Goal: Task Accomplishment & Management: Complete application form

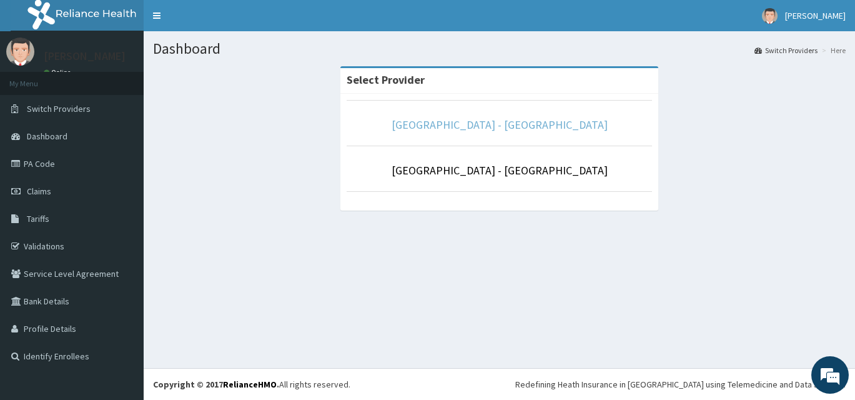
click at [494, 127] on link "[GEOGRAPHIC_DATA] - [GEOGRAPHIC_DATA]" at bounding box center [500, 124] width 216 height 14
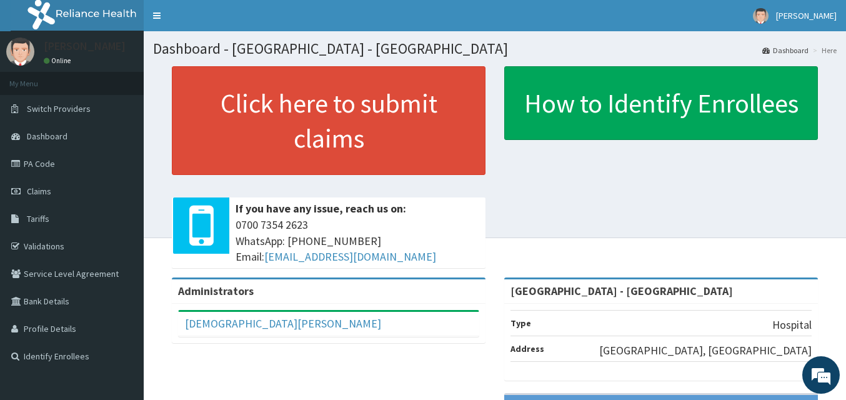
click at [55, 193] on link "Claims" at bounding box center [72, 190] width 144 height 27
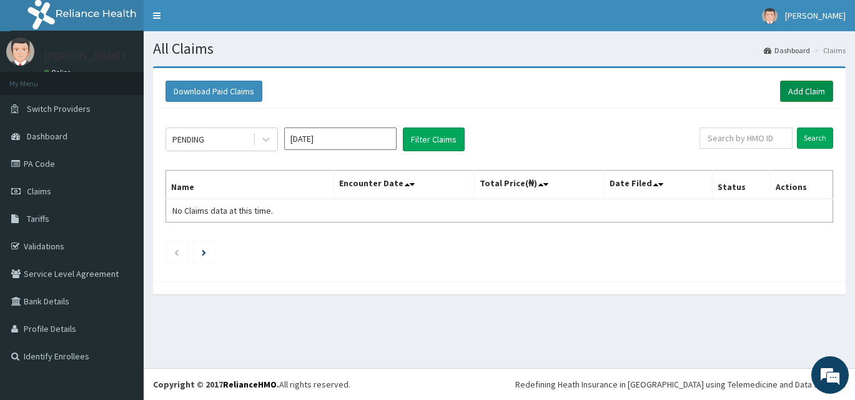
click at [810, 92] on link "Add Claim" at bounding box center [806, 91] width 53 height 21
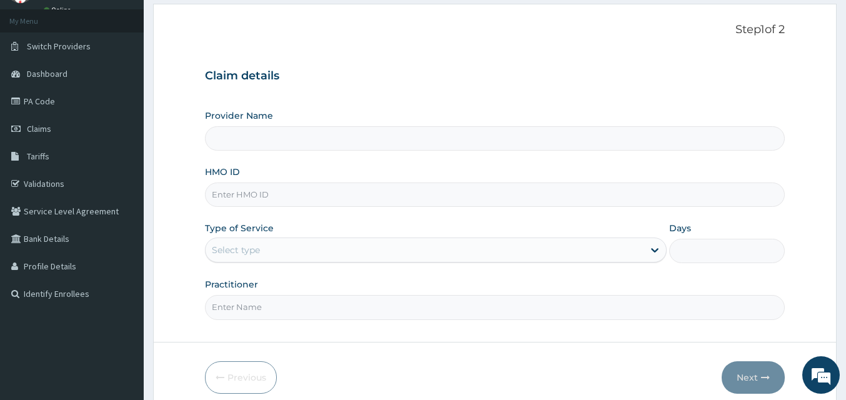
type input "[GEOGRAPHIC_DATA] - [GEOGRAPHIC_DATA]"
click at [260, 252] on div "Select type" at bounding box center [236, 250] width 48 height 12
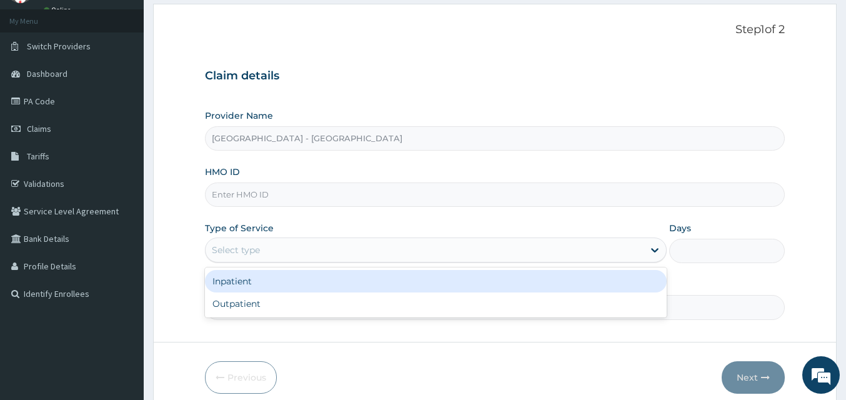
click at [259, 287] on div "Inpatient" at bounding box center [436, 281] width 462 height 22
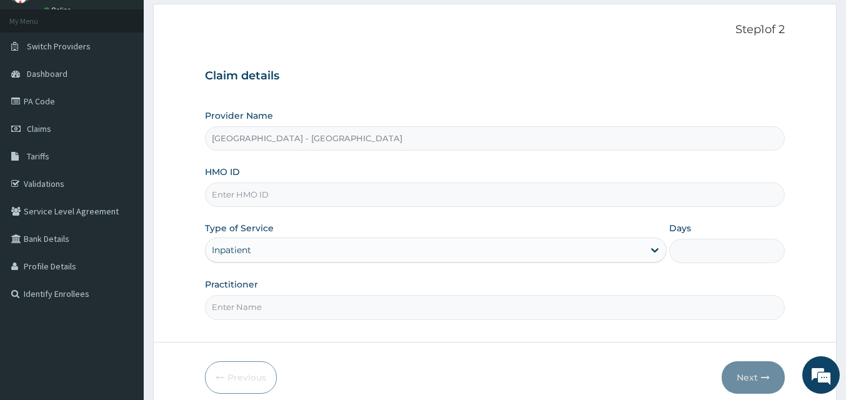
click at [696, 253] on input "Days" at bounding box center [727, 251] width 116 height 24
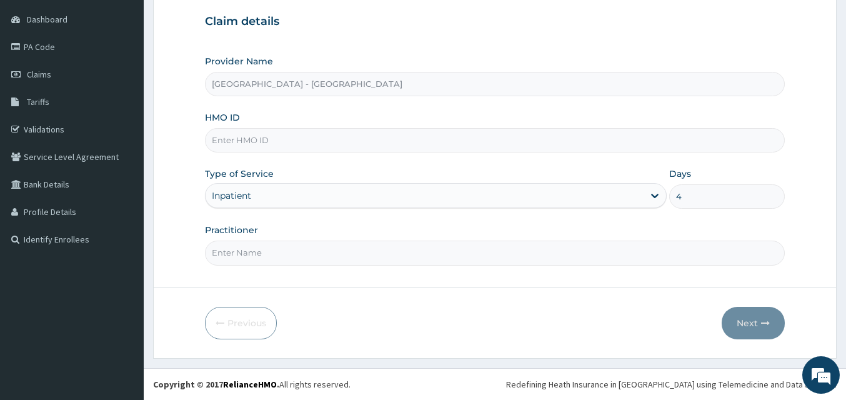
type input "4"
click at [263, 257] on input "Practitioner" at bounding box center [495, 252] width 580 height 24
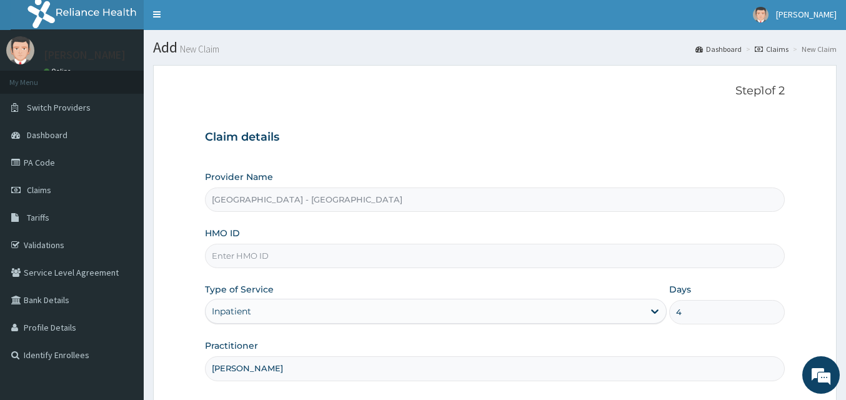
scroll to position [0, 0]
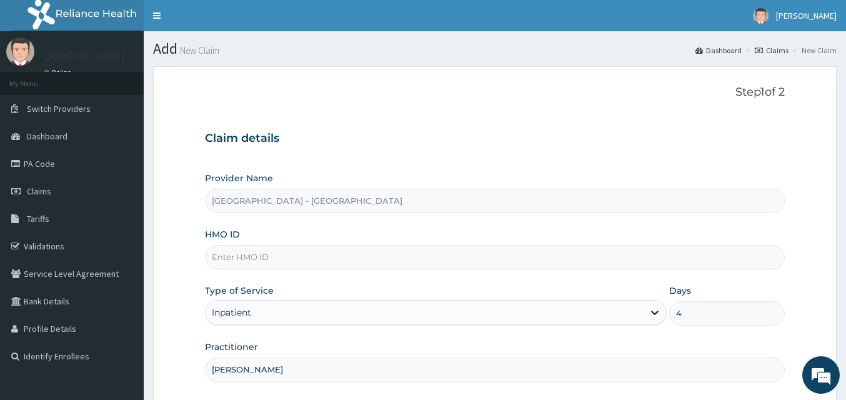
type input "DR DANIEL"
click at [346, 262] on input "HMO ID" at bounding box center [495, 257] width 580 height 24
type input "HAW/10003/C"
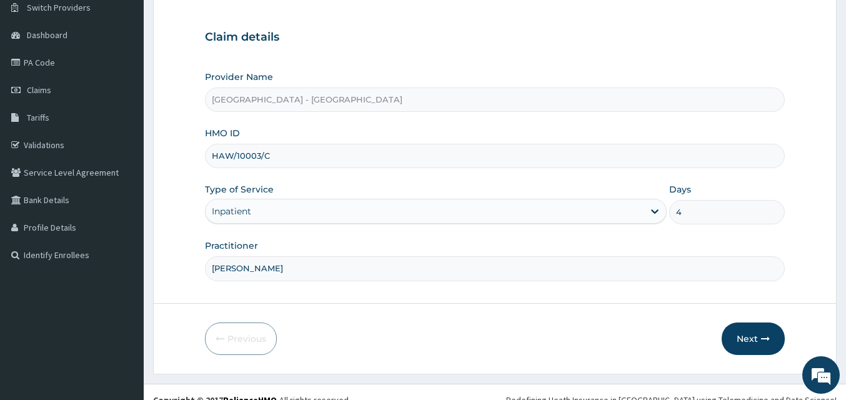
scroll to position [117, 0]
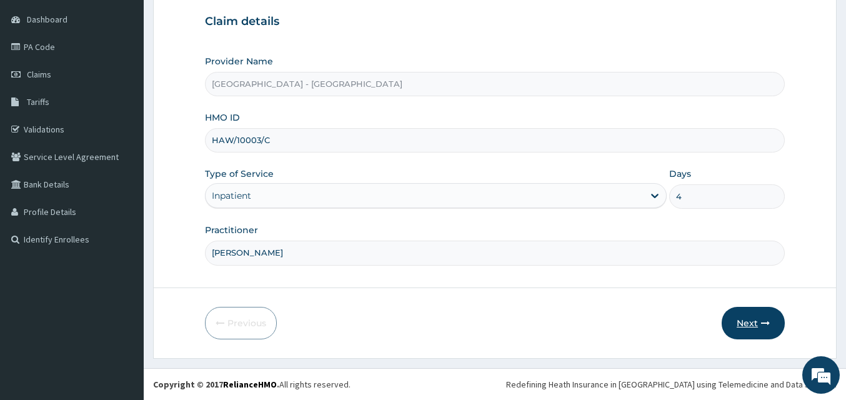
click at [759, 319] on button "Next" at bounding box center [752, 323] width 63 height 32
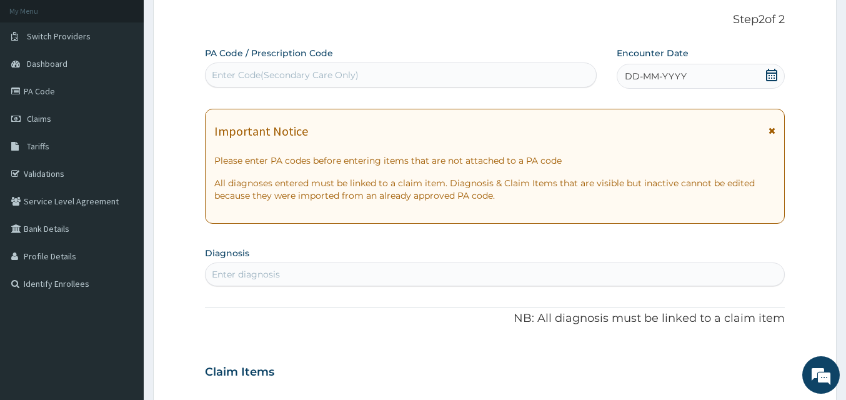
scroll to position [0, 0]
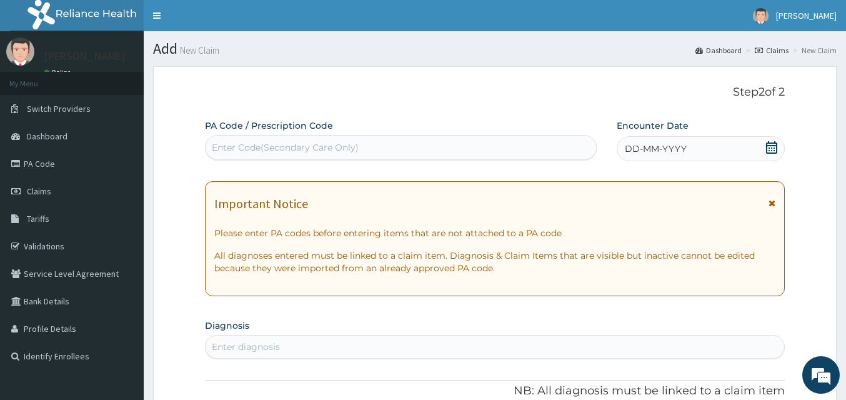
click at [320, 143] on div "Enter Code(Secondary Care Only)" at bounding box center [285, 147] width 147 height 12
type input "PA/4887CF"
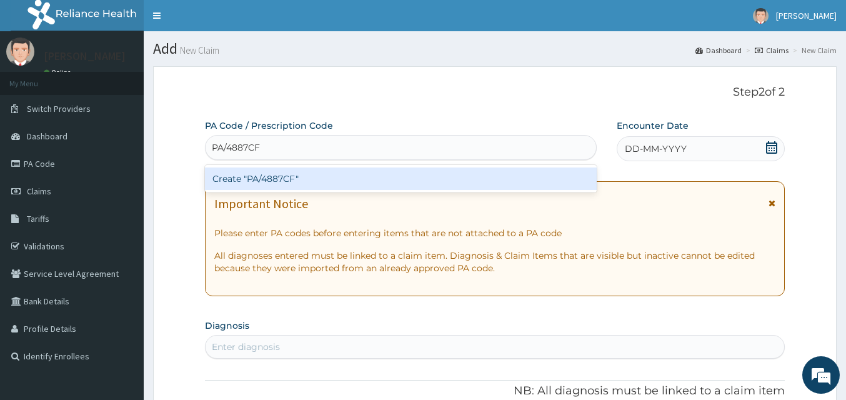
click at [280, 174] on div "Create "PA/4887CF"" at bounding box center [401, 178] width 392 height 22
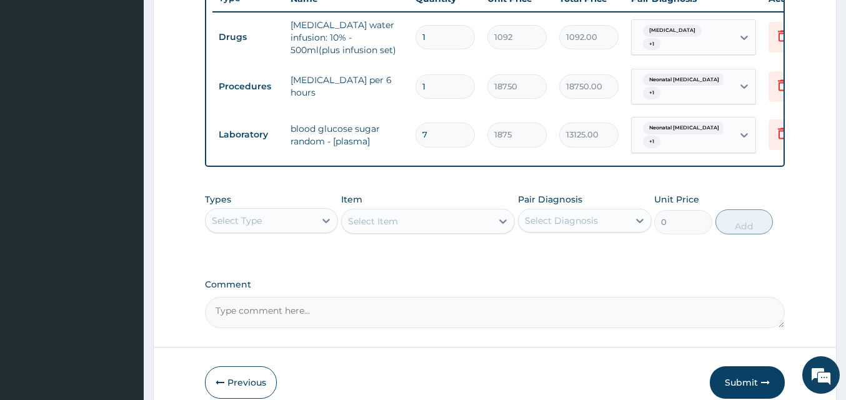
scroll to position [555, 0]
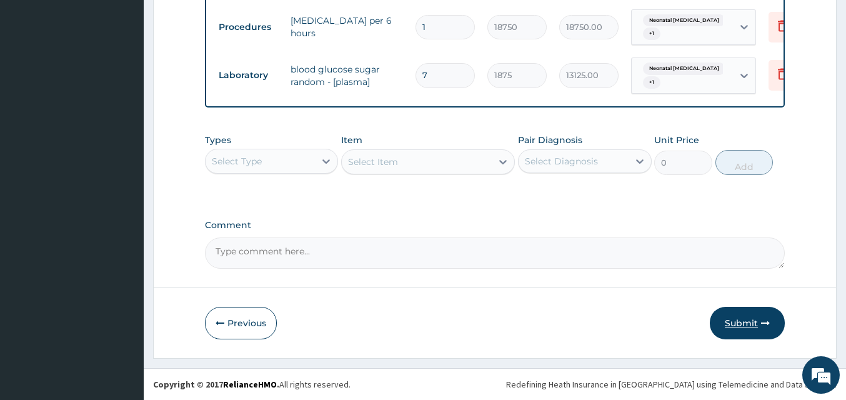
click at [741, 320] on button "Submit" at bounding box center [747, 323] width 75 height 32
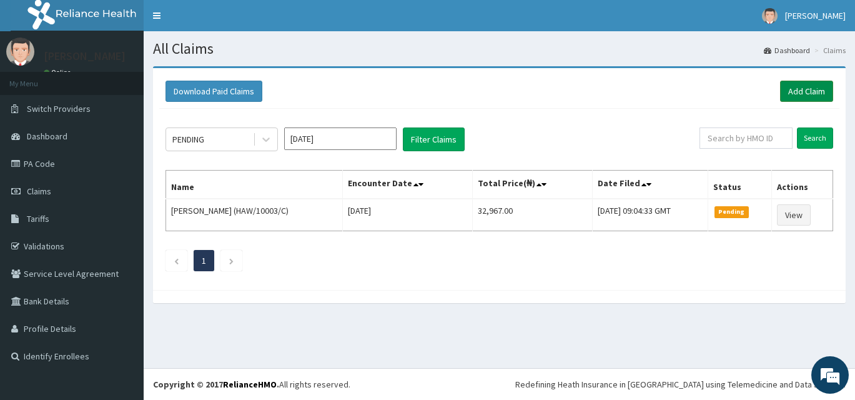
click at [795, 91] on link "Add Claim" at bounding box center [806, 91] width 53 height 21
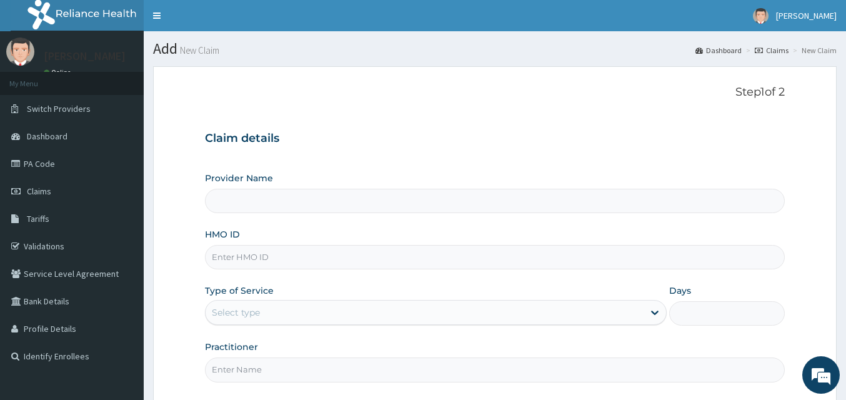
type input "Prince and Princess Hospital - Egbeda"
click at [311, 254] on input "HMO ID" at bounding box center [495, 257] width 580 height 24
type input "HAW/10003/C"
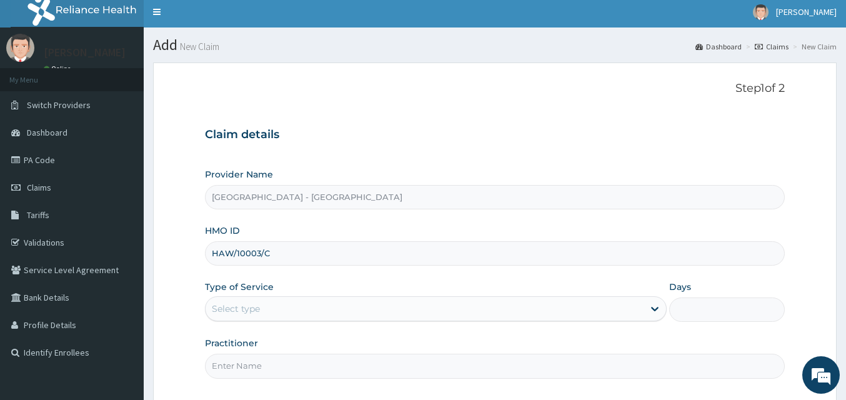
scroll to position [62, 0]
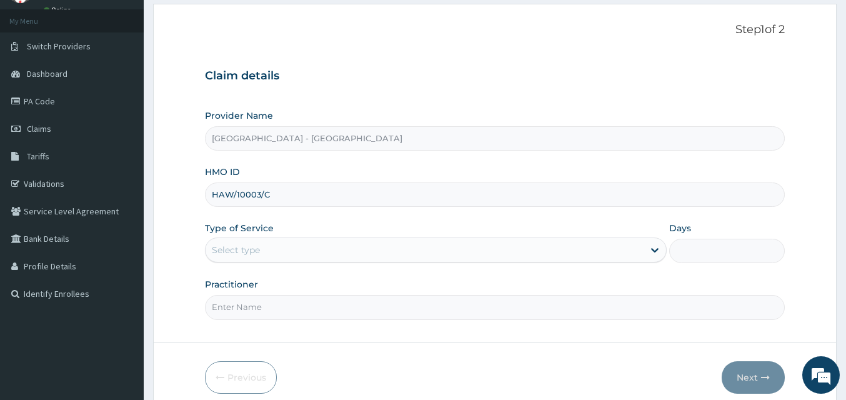
click at [335, 240] on div "Select type" at bounding box center [425, 250] width 438 height 20
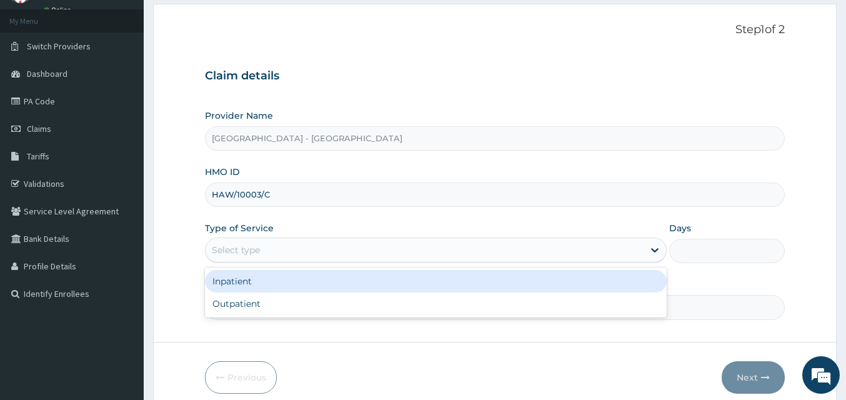
click at [239, 279] on div "Inpatient" at bounding box center [436, 281] width 462 height 22
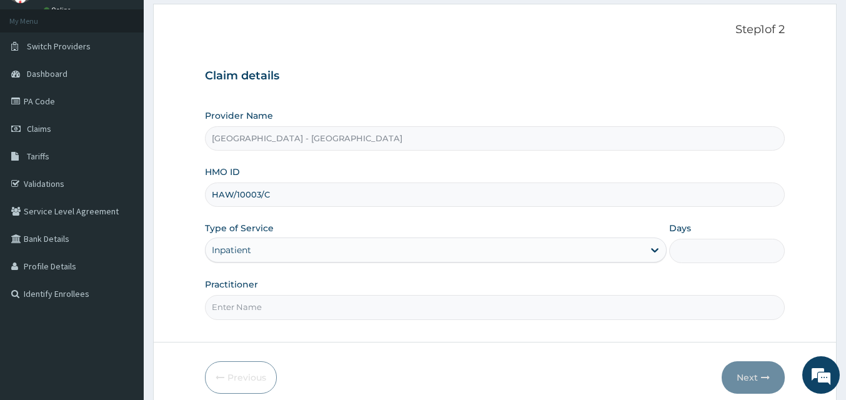
click at [723, 232] on div "Days" at bounding box center [727, 242] width 116 height 41
click at [715, 244] on input "Days" at bounding box center [727, 251] width 116 height 24
type input "4"
click at [350, 302] on input "Practitioner" at bounding box center [495, 307] width 580 height 24
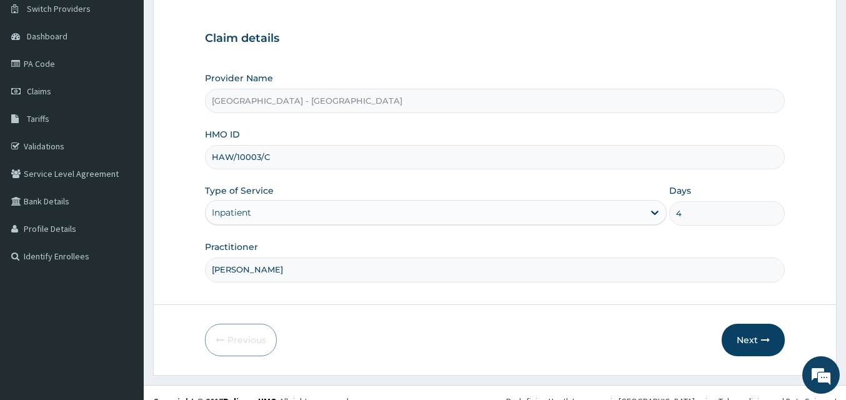
scroll to position [117, 0]
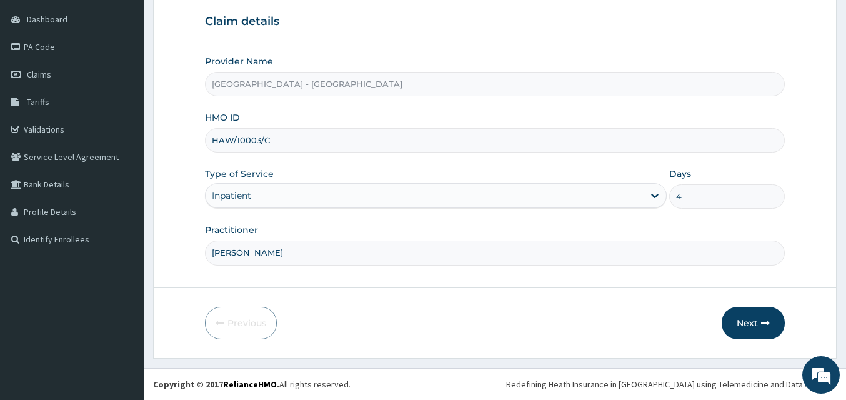
type input "DR DANIEL"
click at [743, 325] on button "Next" at bounding box center [752, 323] width 63 height 32
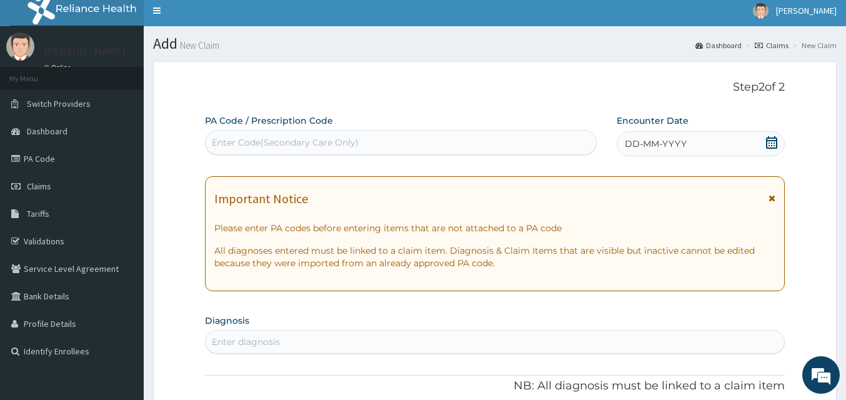
scroll to position [0, 0]
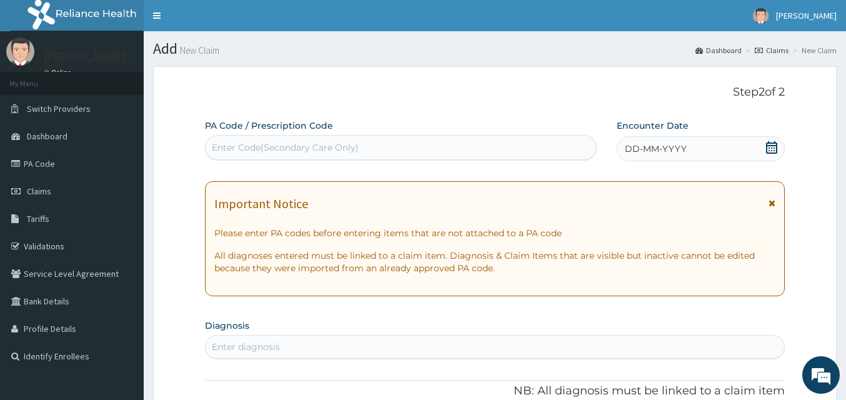
click at [382, 147] on div "Enter Code(Secondary Care Only)" at bounding box center [401, 147] width 390 height 20
type input "PA/7B3243"
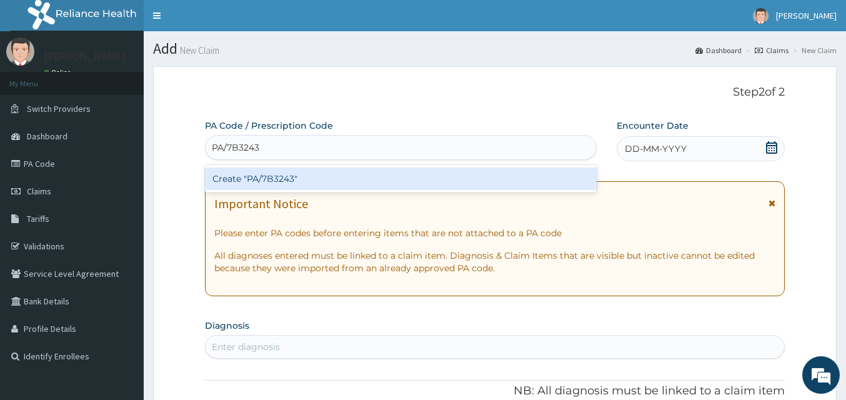
click at [294, 186] on div "Create "PA/7B3243"" at bounding box center [401, 178] width 392 height 22
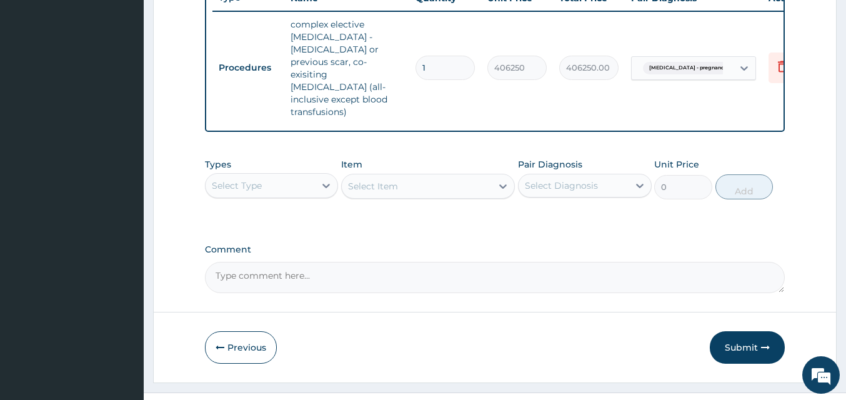
scroll to position [508, 0]
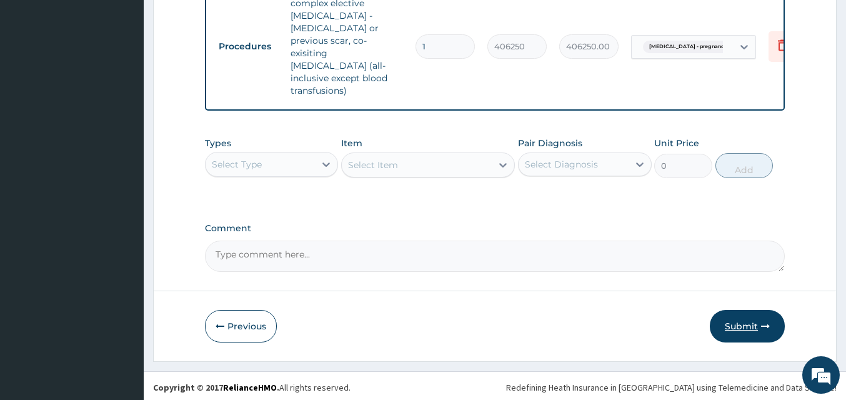
click at [750, 320] on button "Submit" at bounding box center [747, 326] width 75 height 32
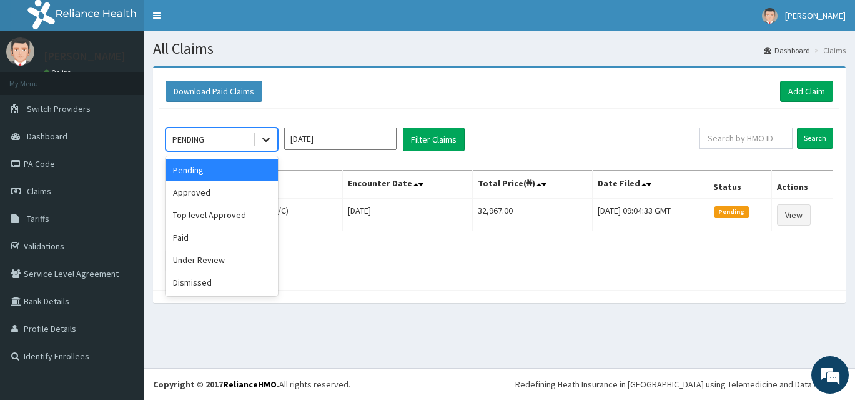
click at [260, 141] on icon at bounding box center [266, 139] width 12 height 12
click at [242, 167] on div "Pending" at bounding box center [222, 170] width 112 height 22
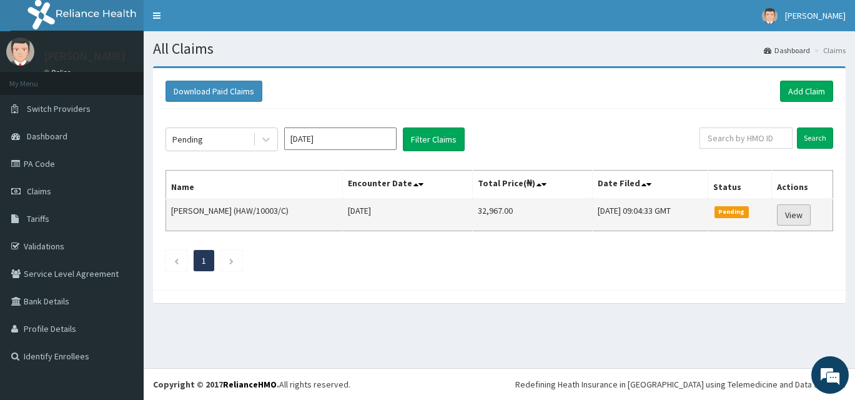
click at [793, 220] on link "View" at bounding box center [794, 214] width 34 height 21
